Goal: Task Accomplishment & Management: Use online tool/utility

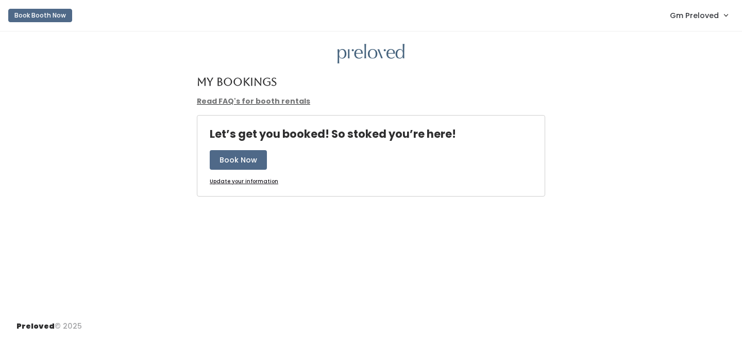
click at [714, 16] on span "Gm Preloved" at bounding box center [694, 15] width 49 height 11
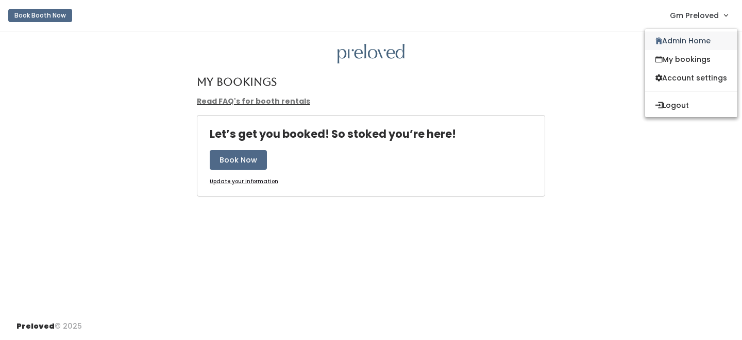
click at [694, 40] on link "Admin Home" at bounding box center [691, 40] width 92 height 19
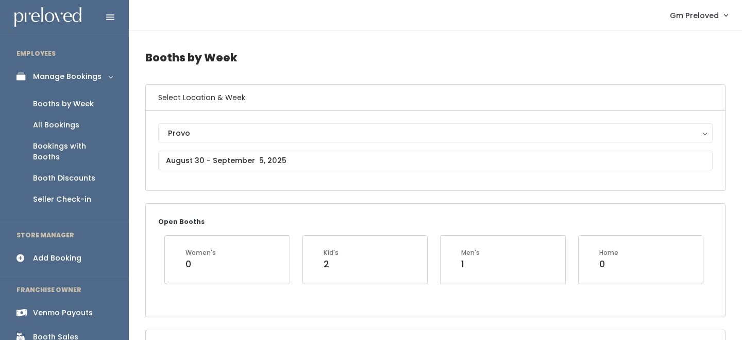
click at [60, 307] on div "Venmo Payouts" at bounding box center [63, 312] width 60 height 11
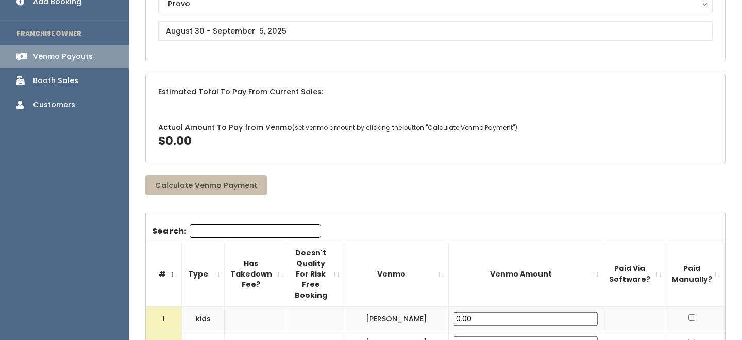
scroll to position [127, 0]
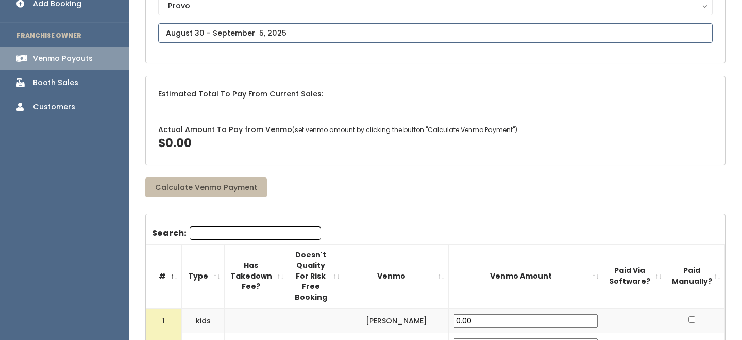
click at [205, 33] on input "text" at bounding box center [435, 33] width 554 height 20
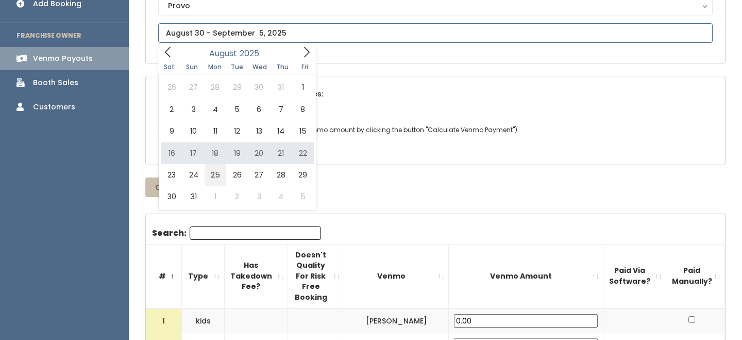
type input "August 23 to August 29"
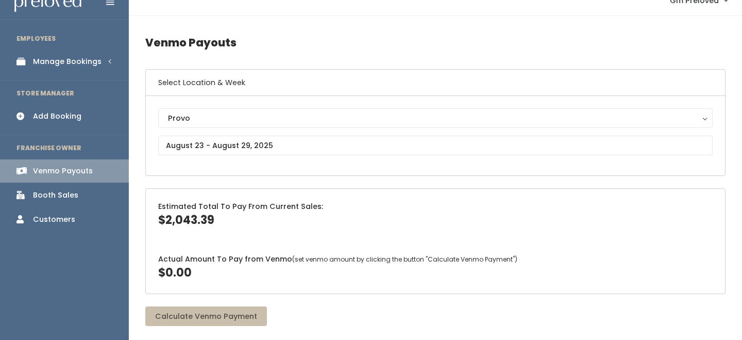
scroll to position [12, 0]
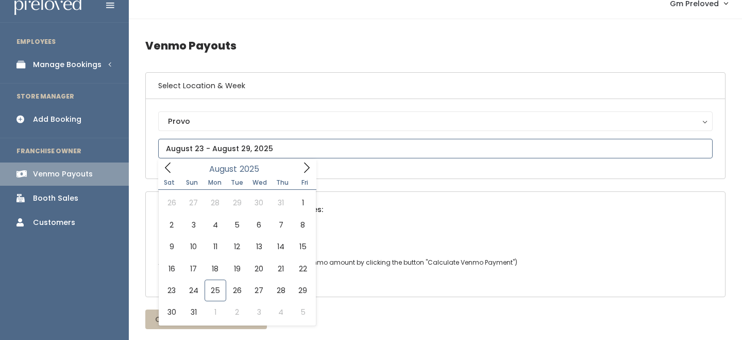
click at [206, 140] on input "text" at bounding box center [435, 149] width 554 height 20
type input "August 16 to August 22"
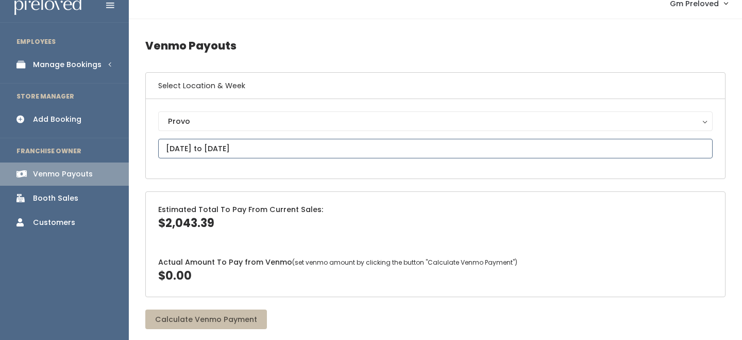
scroll to position [72, 0]
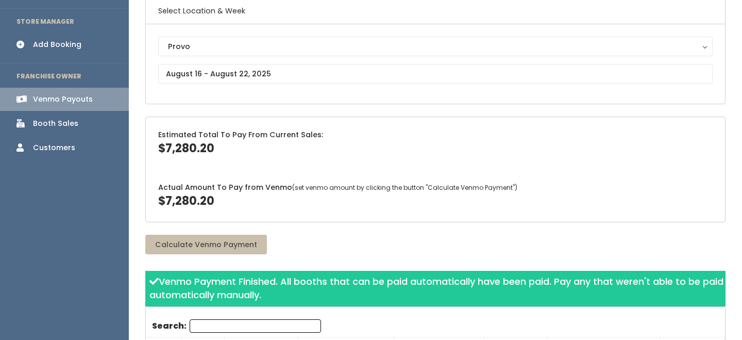
scroll to position [125, 0]
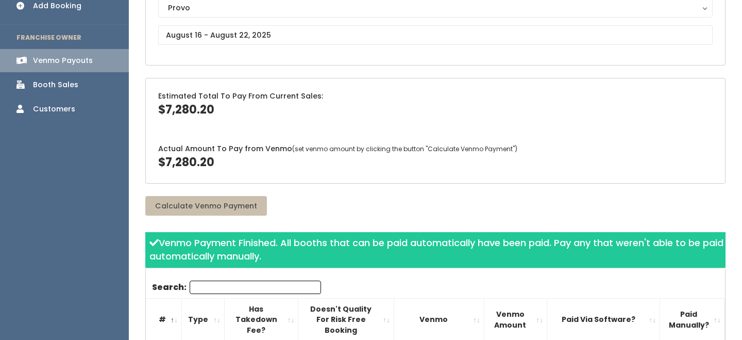
click at [609, 332] on th "Paid Via Software?" at bounding box center [603, 319] width 113 height 43
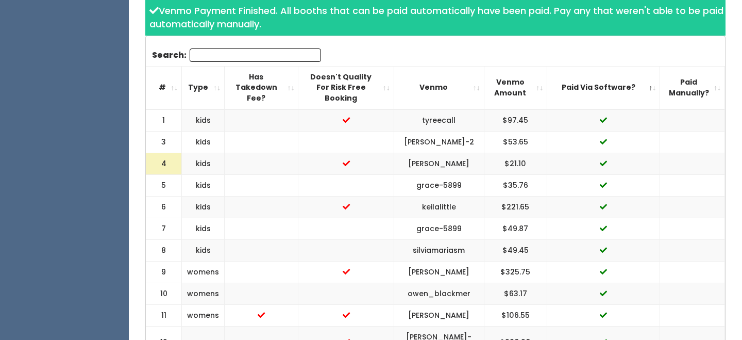
scroll to position [345, 0]
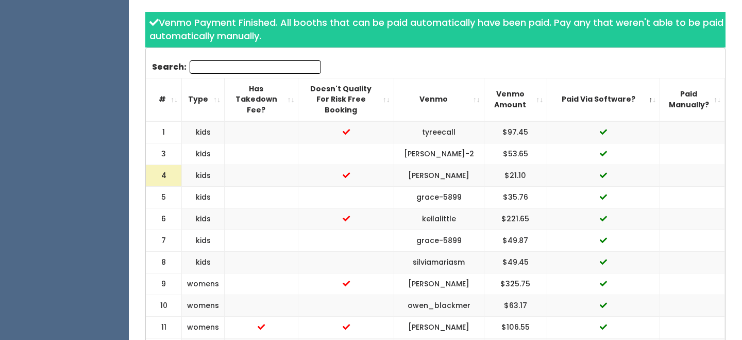
click at [633, 91] on th "Paid Via Software?" at bounding box center [603, 99] width 113 height 43
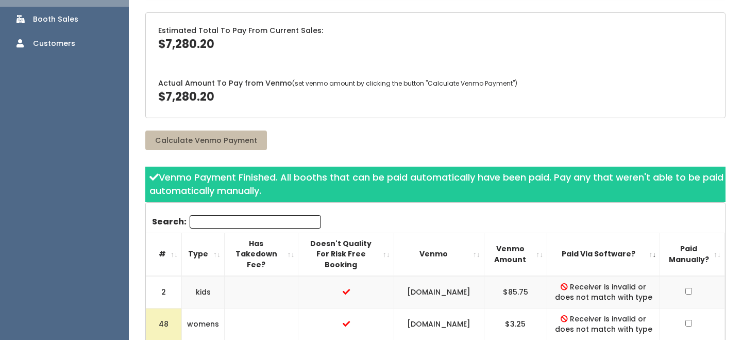
scroll to position [105, 0]
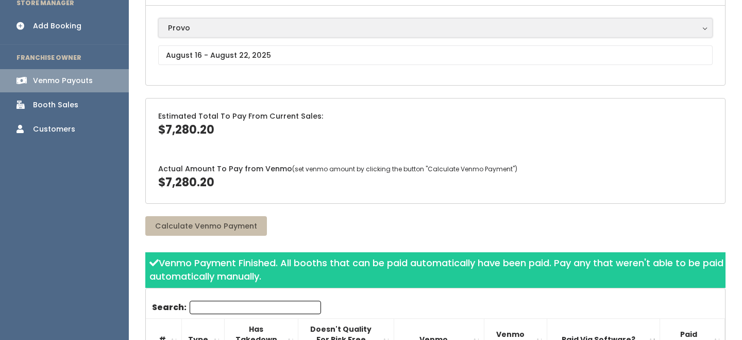
click at [225, 36] on button "Provo" at bounding box center [435, 28] width 554 height 20
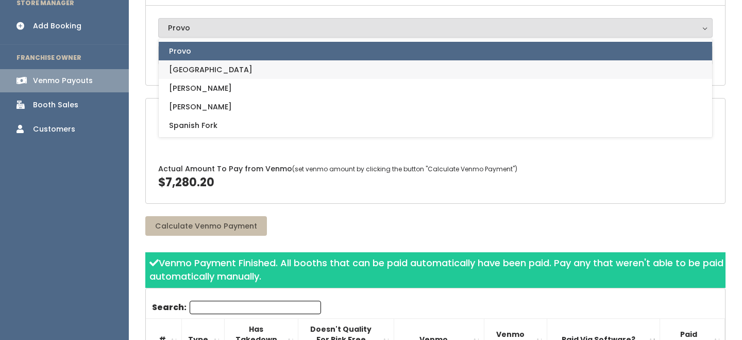
click at [211, 70] on link "[GEOGRAPHIC_DATA]" at bounding box center [435, 69] width 553 height 19
select select "5"
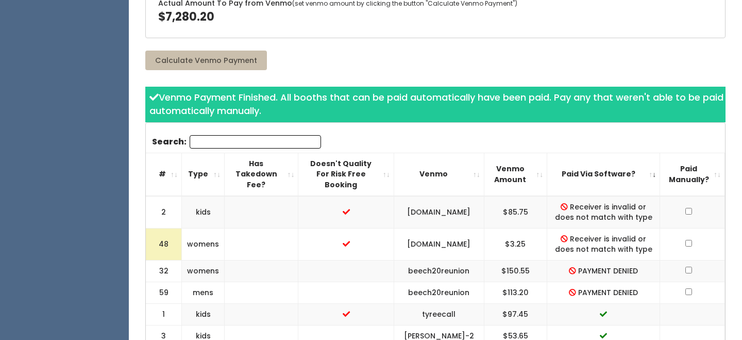
scroll to position [274, 0]
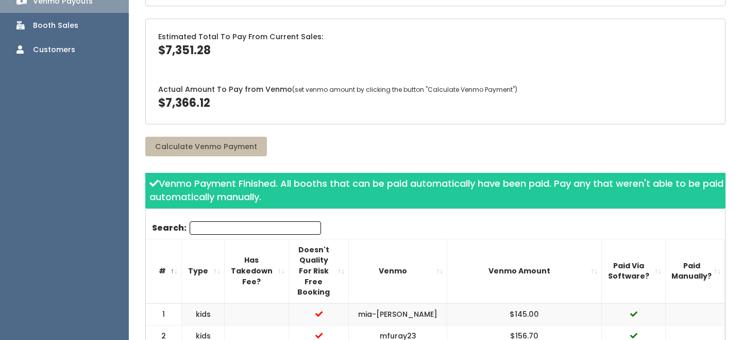
scroll to position [194, 0]
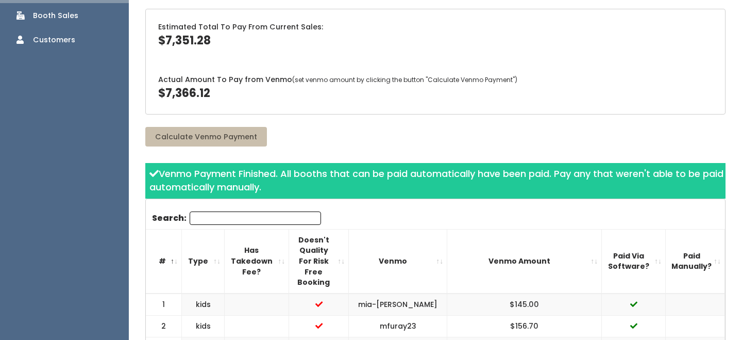
click at [617, 245] on th "Paid Via Software?" at bounding box center [634, 261] width 64 height 64
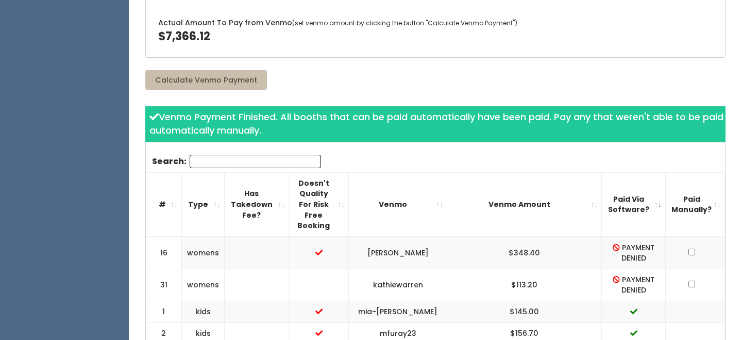
scroll to position [252, 0]
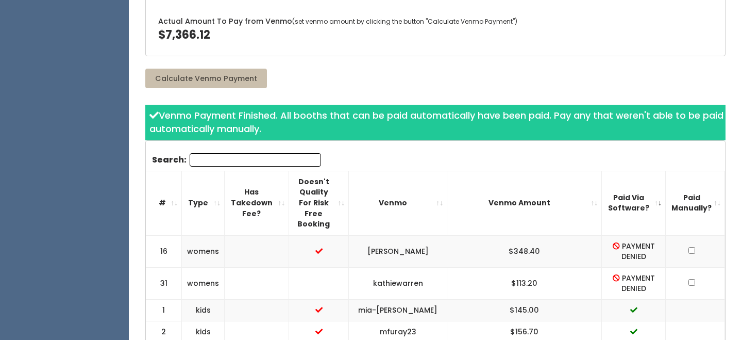
click at [163, 267] on td "31" at bounding box center [164, 283] width 36 height 32
copy td "31"
click at [535, 267] on td "$113.20" at bounding box center [524, 283] width 155 height 32
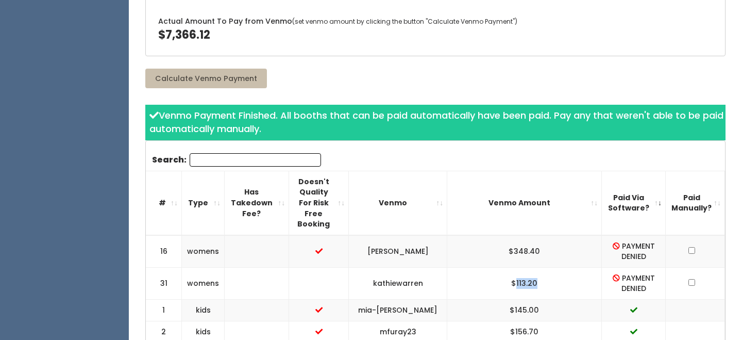
click at [535, 267] on td "$113.20" at bounding box center [524, 283] width 155 height 32
copy "$113.20"
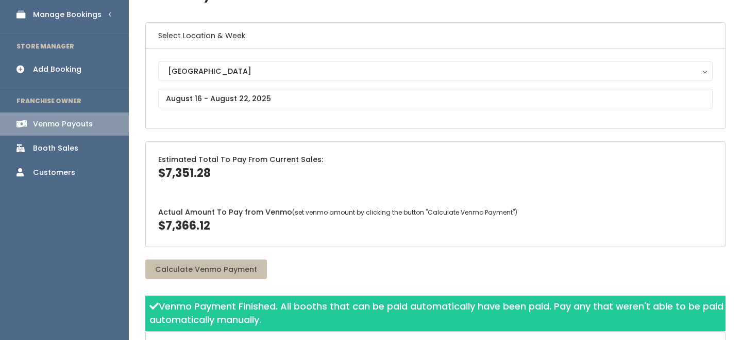
scroll to position [0, 0]
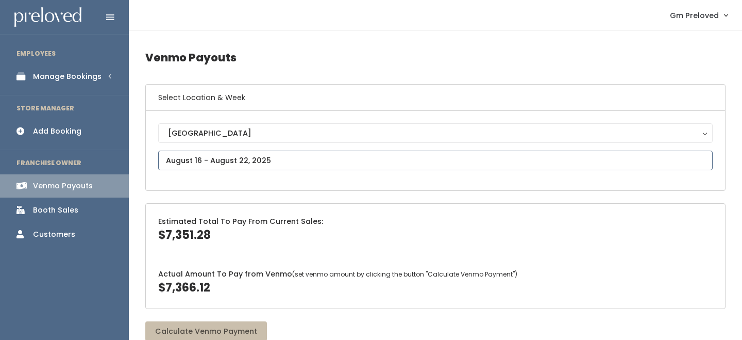
click at [211, 157] on input "text" at bounding box center [435, 160] width 554 height 20
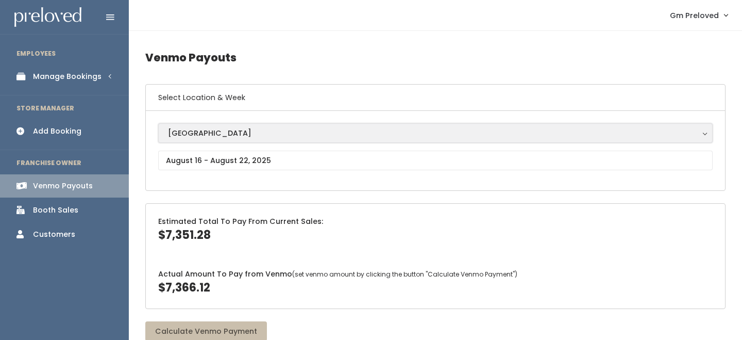
click at [216, 133] on div "[GEOGRAPHIC_DATA]" at bounding box center [435, 132] width 535 height 11
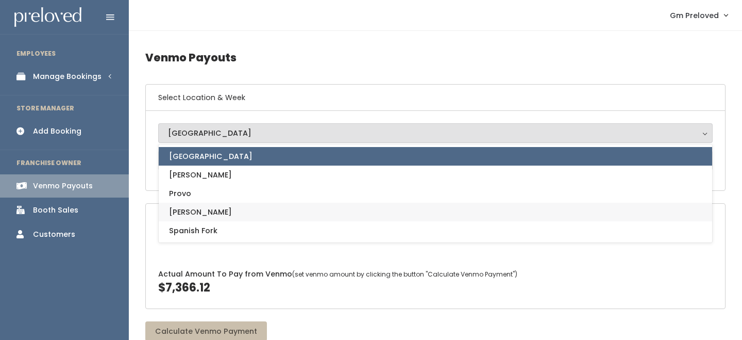
click at [201, 208] on link "[PERSON_NAME]" at bounding box center [435, 212] width 553 height 19
select select "3"
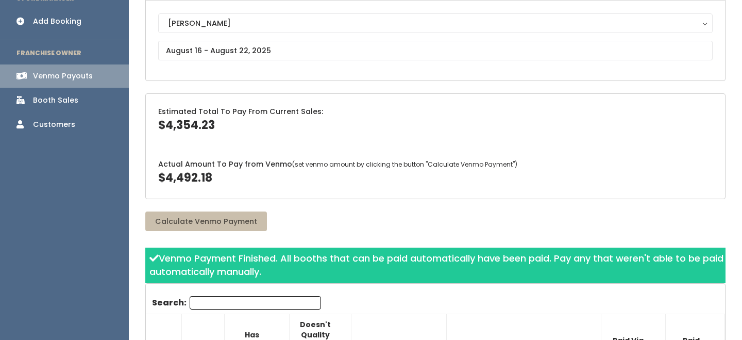
scroll to position [182, 0]
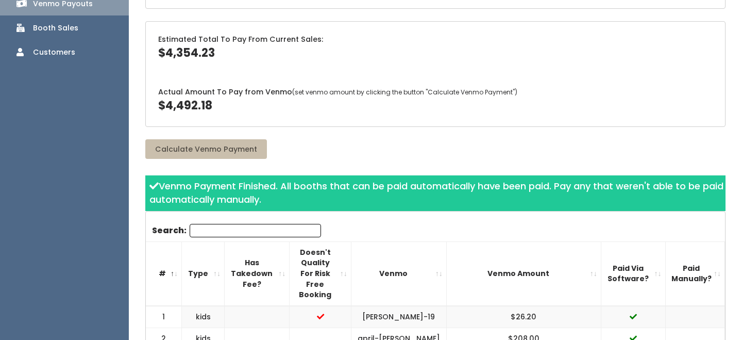
click at [632, 254] on th "Paid Via Software?" at bounding box center [633, 273] width 64 height 64
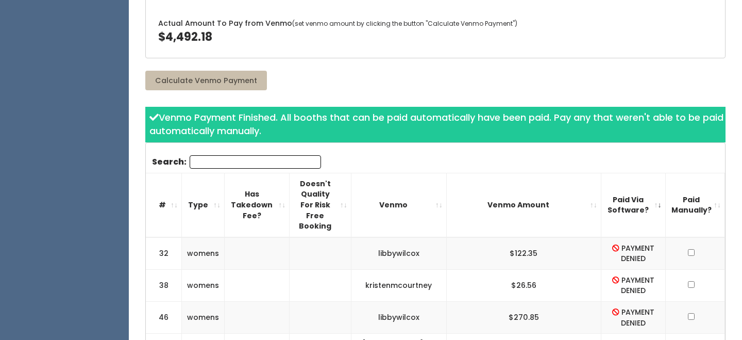
scroll to position [251, 0]
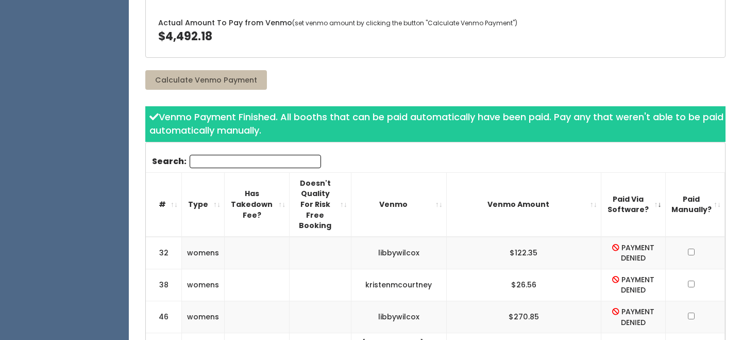
click at [536, 237] on td "$122.35" at bounding box center [523, 253] width 155 height 32
copy "$122.35"
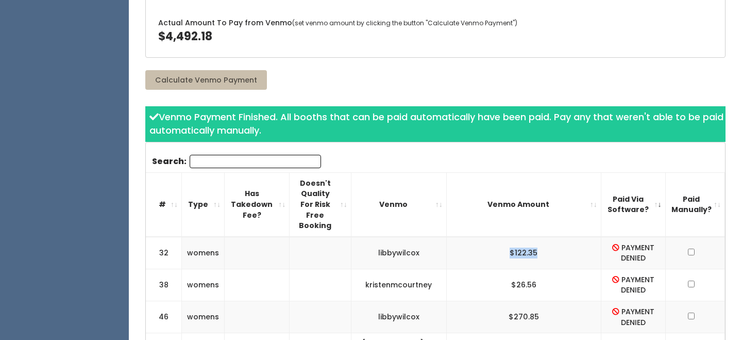
copy "$122.35"
click at [531, 268] on td "$26.56" at bounding box center [523, 284] width 155 height 32
copy td "26.56"
click at [530, 301] on td "$270.85" at bounding box center [523, 317] width 155 height 32
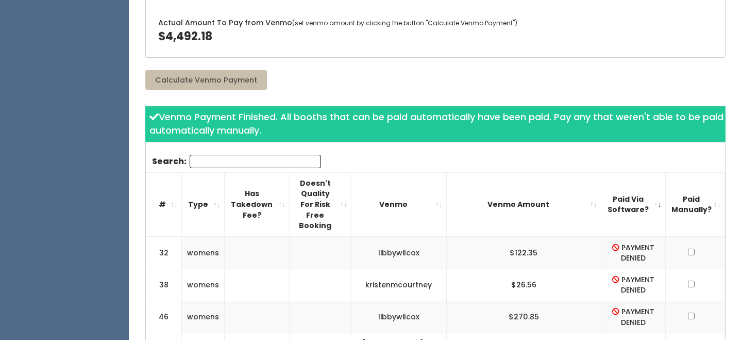
click at [530, 301] on td "$270.85" at bounding box center [523, 317] width 155 height 32
copy "$270.85"
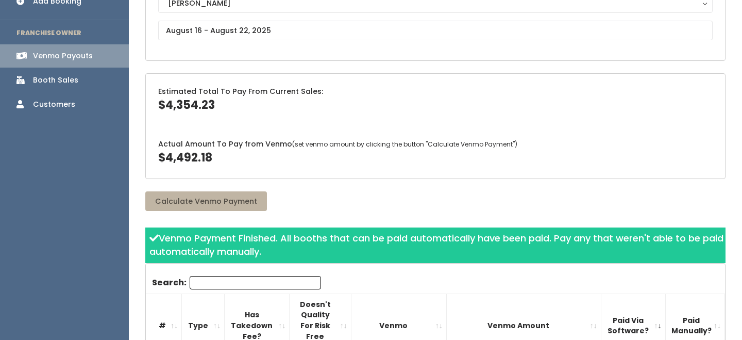
scroll to position [90, 0]
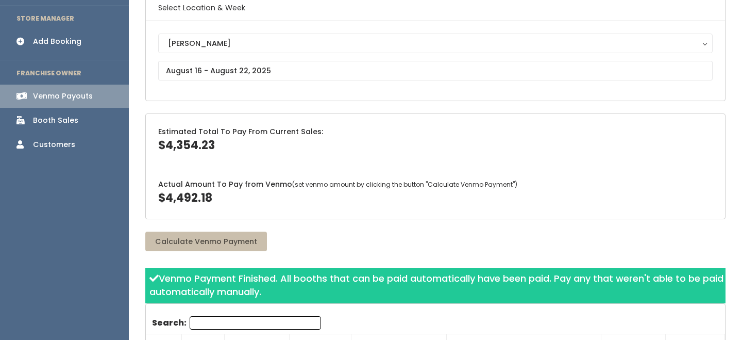
click at [200, 54] on div "[PERSON_NAME][GEOGRAPHIC_DATA] [GEOGRAPHIC_DATA][PERSON_NAME] Spanish Fork [PER…" at bounding box center [435, 60] width 554 height 55
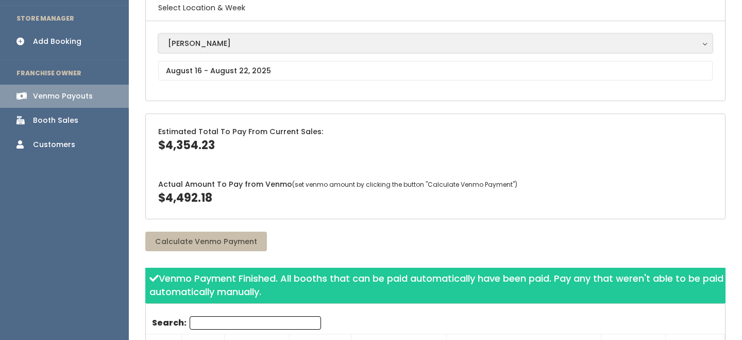
click at [200, 48] on div "[PERSON_NAME]" at bounding box center [435, 43] width 535 height 11
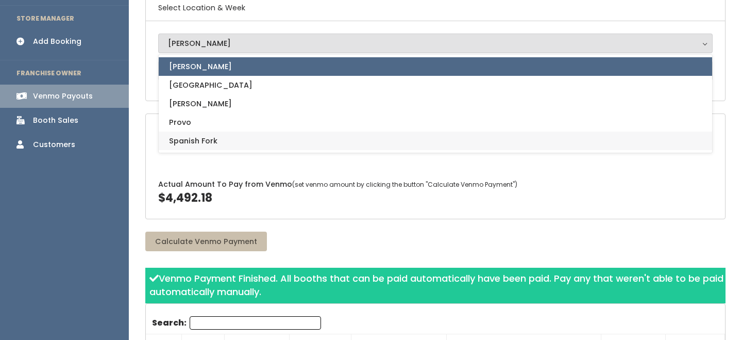
click at [186, 140] on span "Spanish Fork" at bounding box center [193, 140] width 48 height 11
select select "2"
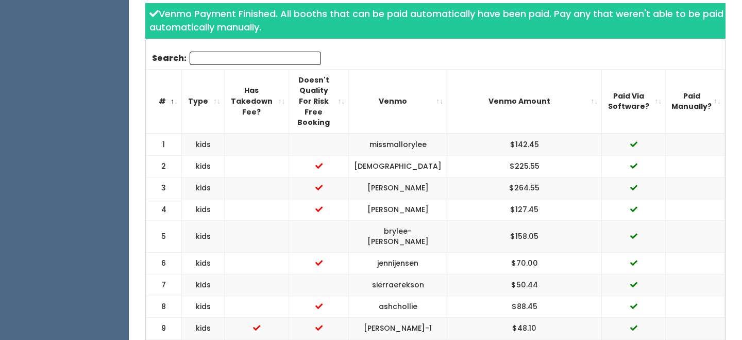
scroll to position [359, 0]
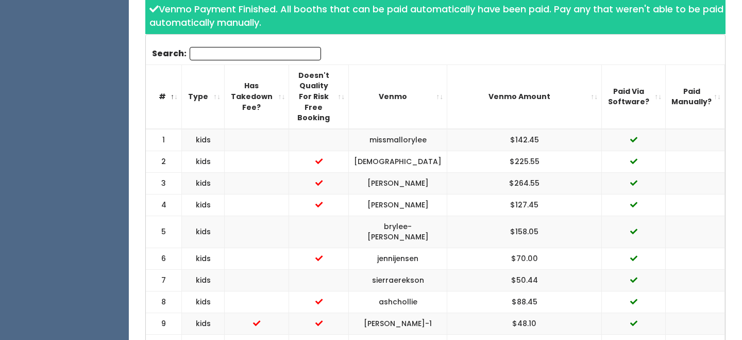
click at [606, 83] on th "Paid Via Software?" at bounding box center [634, 96] width 64 height 64
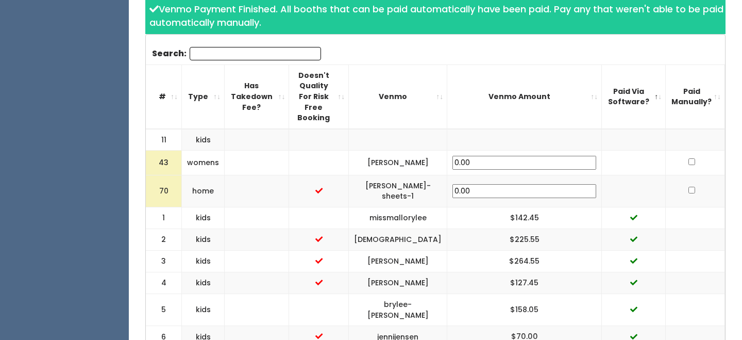
click at [606, 83] on th "Paid Via Software?" at bounding box center [634, 96] width 64 height 64
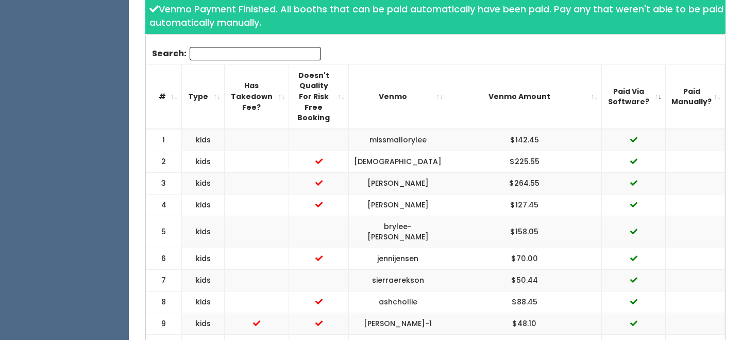
click at [606, 83] on th "Paid Via Software?" at bounding box center [634, 96] width 64 height 64
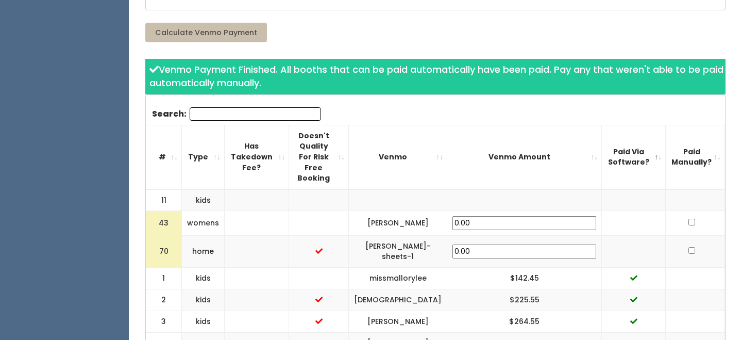
scroll to position [296, 0]
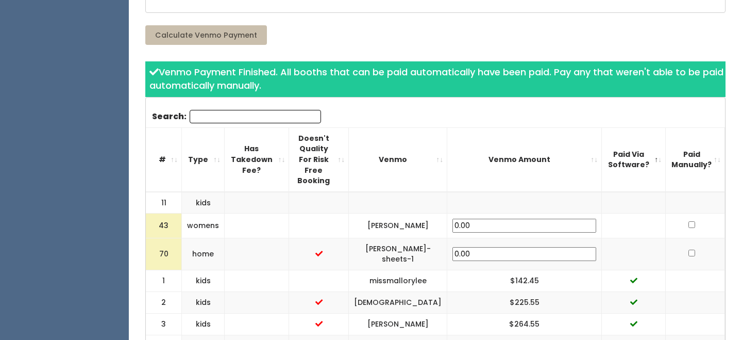
click at [637, 149] on th "Paid Via Software?" at bounding box center [634, 159] width 64 height 64
